Goal: Task Accomplishment & Management: Use online tool/utility

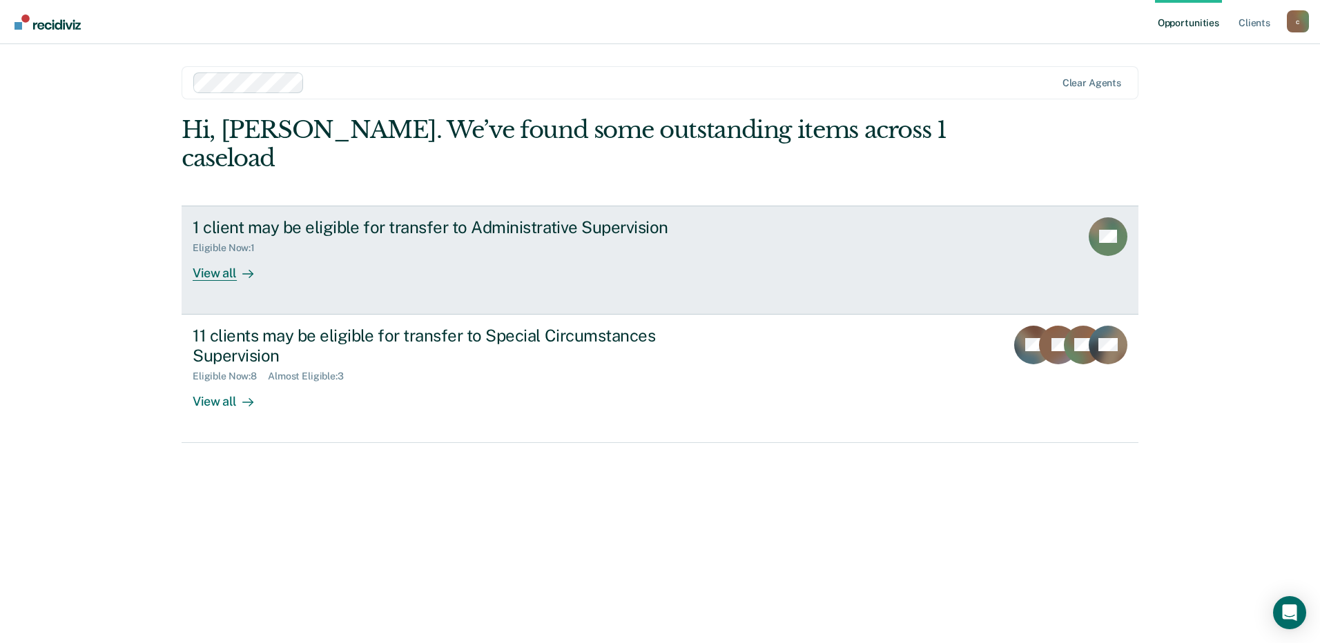
click at [549, 217] on div "1 client may be eligible for transfer to Administrative Supervision" at bounding box center [435, 227] width 485 height 20
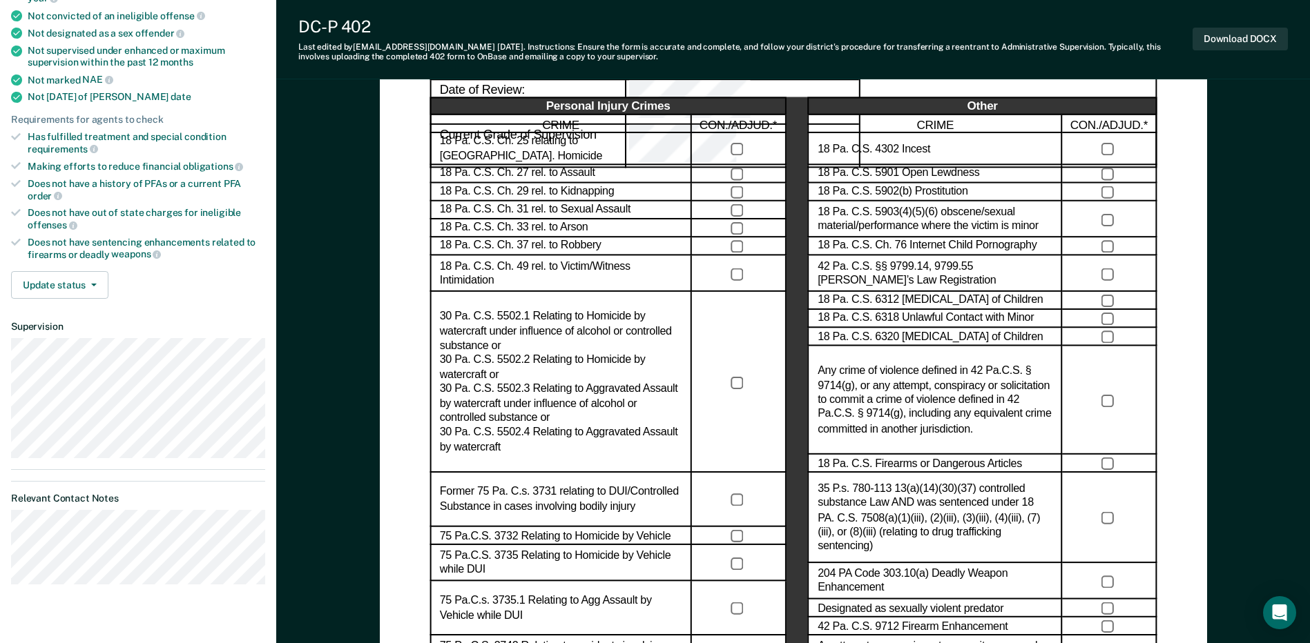
scroll to position [207, 0]
